Goal: Check status: Check status

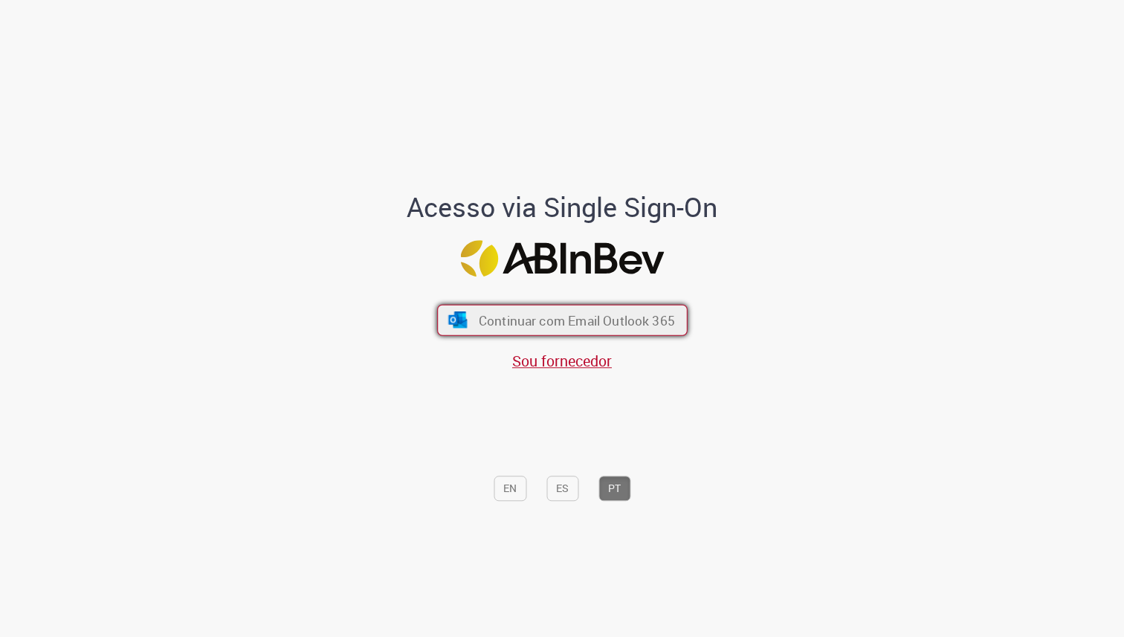
click at [541, 325] on span "Continuar com Email Outlook 365" at bounding box center [576, 319] width 196 height 17
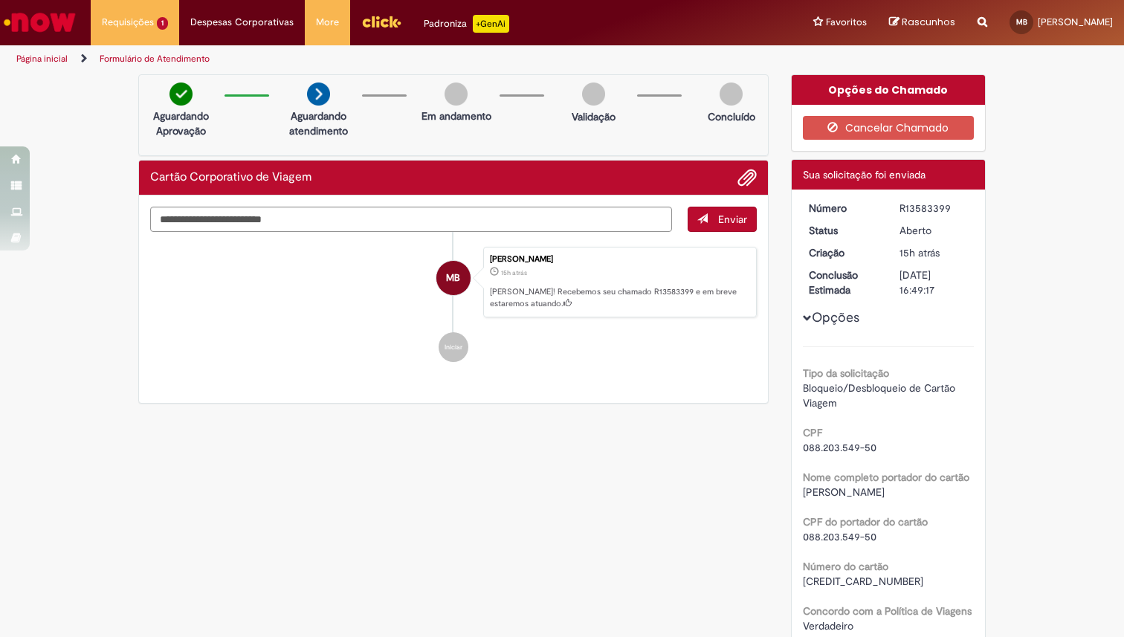
click at [636, 291] on p "[PERSON_NAME]! Recebemos seu chamado R13583399 e em breve estaremos atuando." at bounding box center [619, 297] width 259 height 23
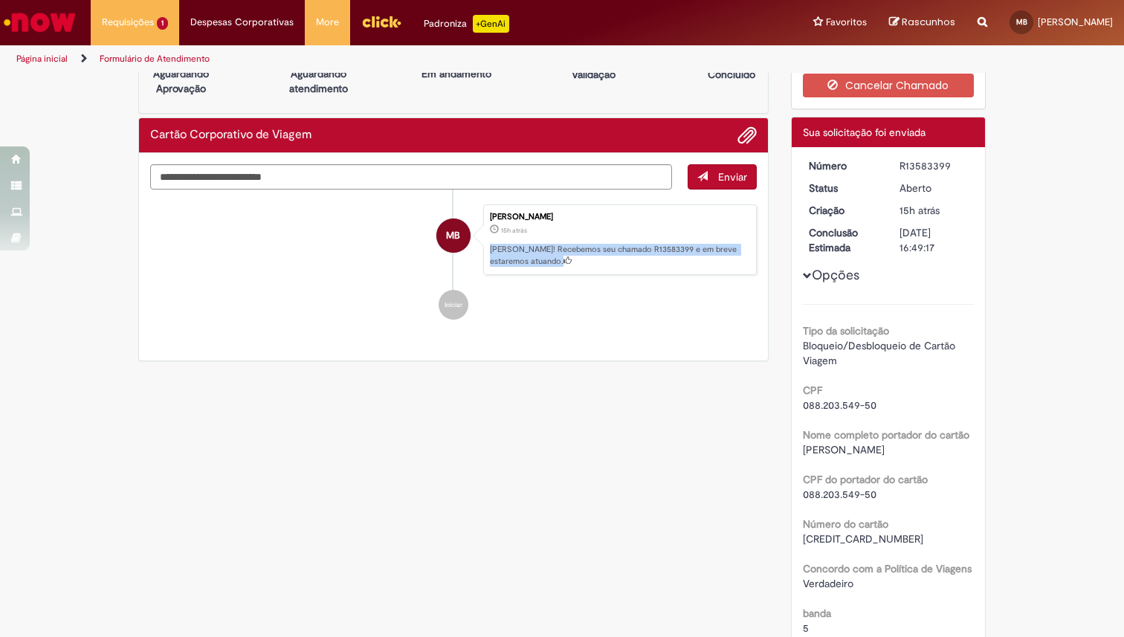
scroll to position [41, 0]
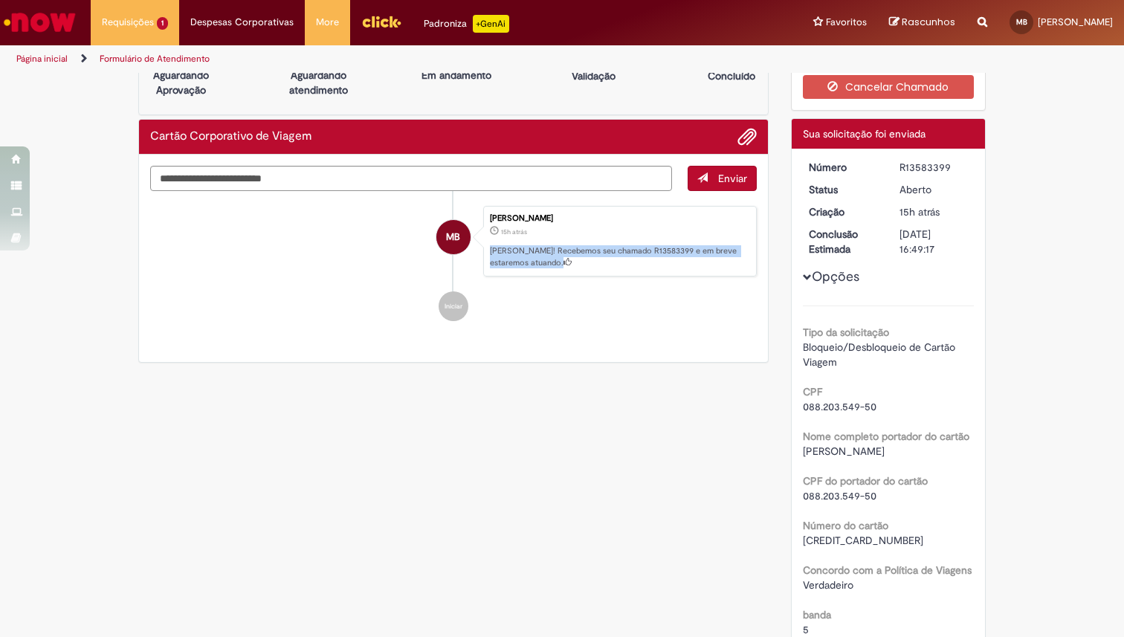
click at [607, 264] on p "[PERSON_NAME]! Recebemos seu chamado R13583399 e em breve estaremos atuando." at bounding box center [619, 256] width 259 height 23
click at [619, 256] on p "[PERSON_NAME]! Recebemos seu chamado R13583399 e em breve estaremos atuando." at bounding box center [619, 256] width 259 height 23
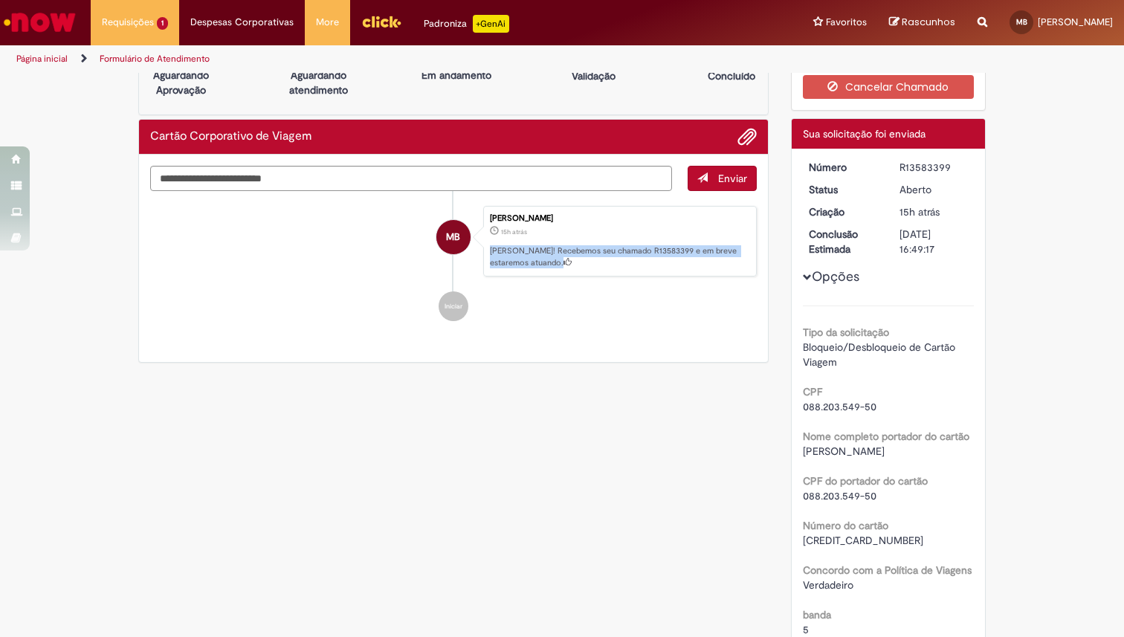
click at [619, 256] on p "[PERSON_NAME]! Recebemos seu chamado R13583399 e em breve estaremos atuando." at bounding box center [619, 256] width 259 height 23
click at [619, 248] on p "[PERSON_NAME]! Recebemos seu chamado R13583399 e em breve estaremos atuando." at bounding box center [619, 256] width 259 height 23
click at [491, 248] on p "[PERSON_NAME]! Recebemos seu chamado R13583399 e em breve estaremos atuando." at bounding box center [619, 256] width 259 height 23
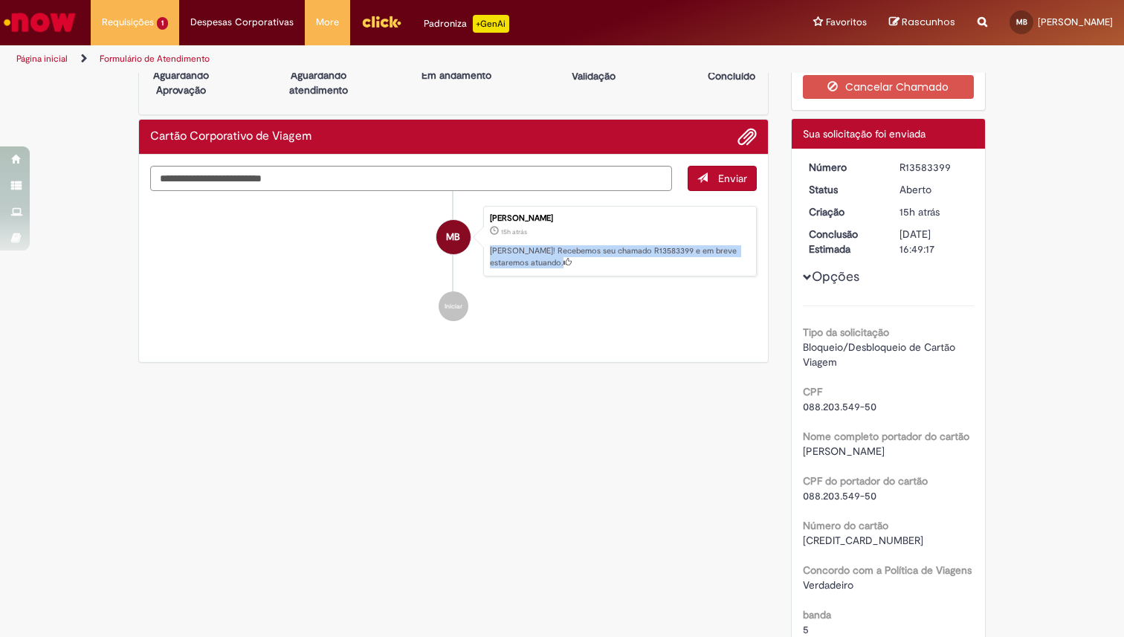
drag, startPoint x: 491, startPoint y: 248, endPoint x: 566, endPoint y: 265, distance: 77.6
click at [566, 265] on p "[PERSON_NAME]! Recebemos seu chamado R13583399 e em breve estaremos atuando." at bounding box center [619, 256] width 259 height 23
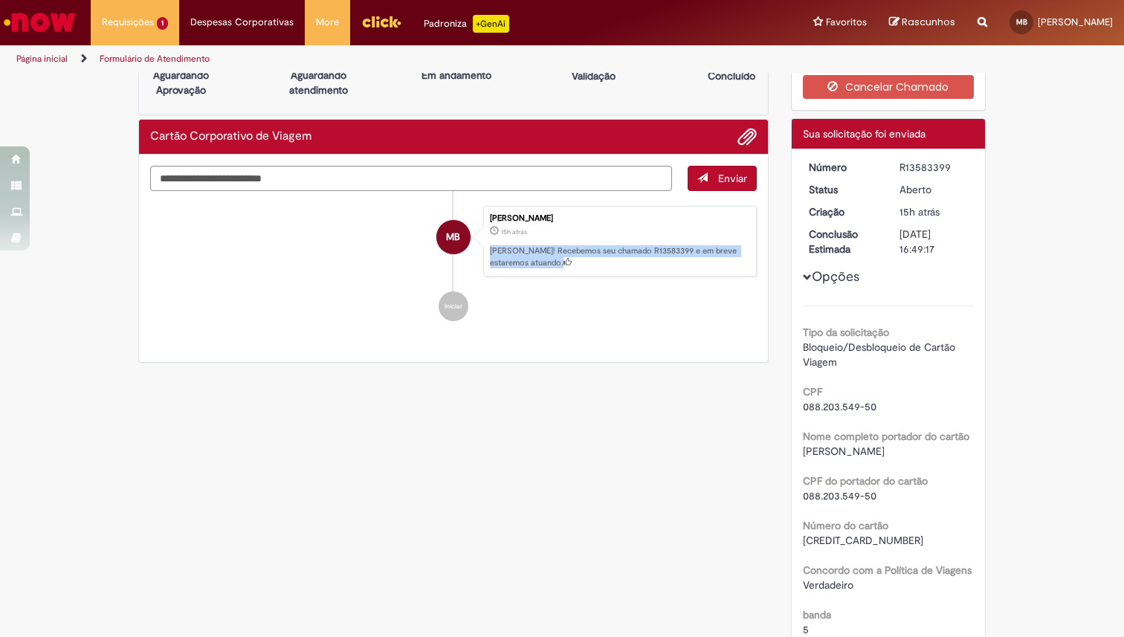
click at [575, 252] on p "[PERSON_NAME]! Recebemos seu chamado R13583399 e em breve estaremos atuando." at bounding box center [619, 256] width 259 height 23
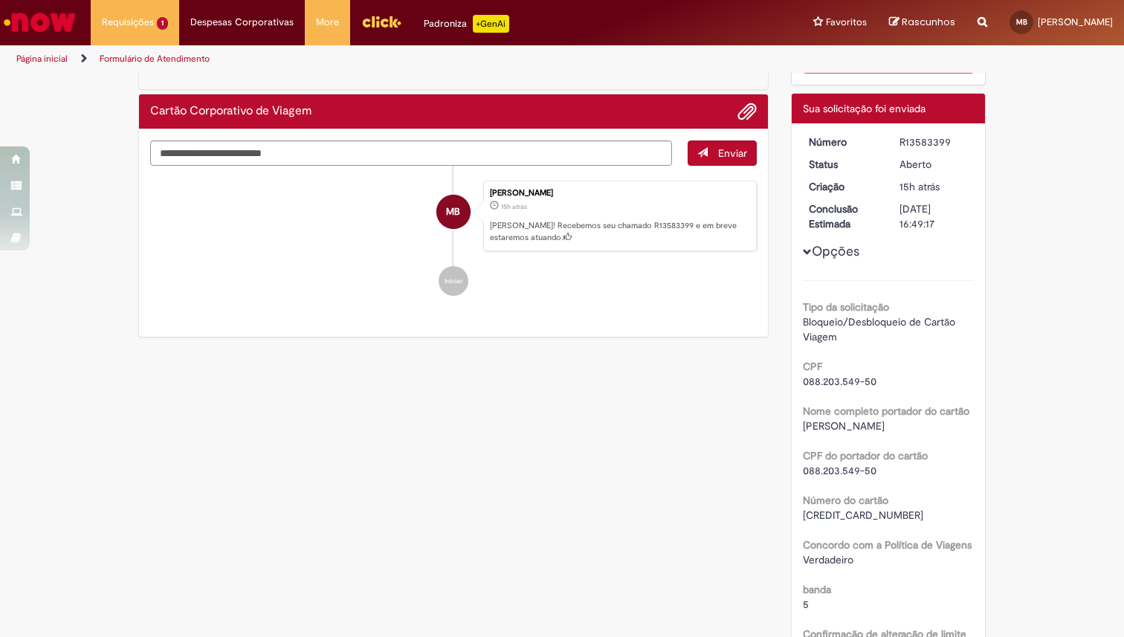
scroll to position [0, 0]
